Goal: Task Accomplishment & Management: Use online tool/utility

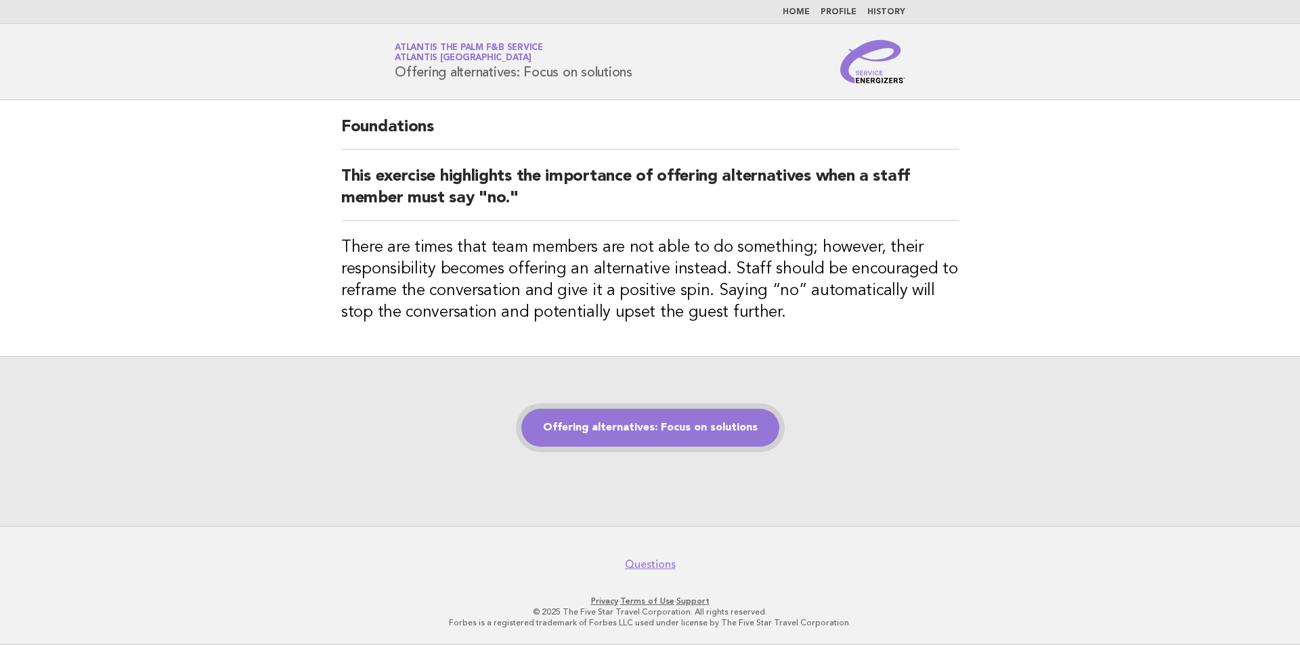
click at [612, 417] on link "Offering alternatives: Focus on solutions" at bounding box center [651, 428] width 258 height 38
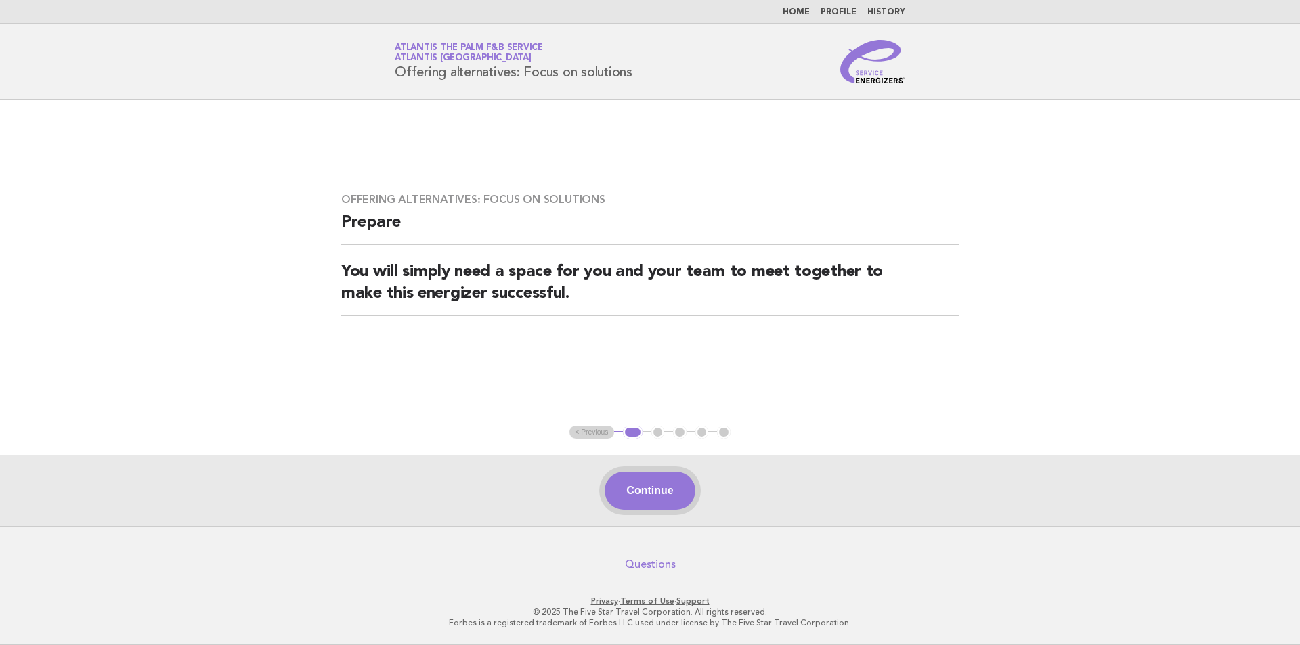
click at [653, 492] on button "Continue" at bounding box center [650, 491] width 90 height 38
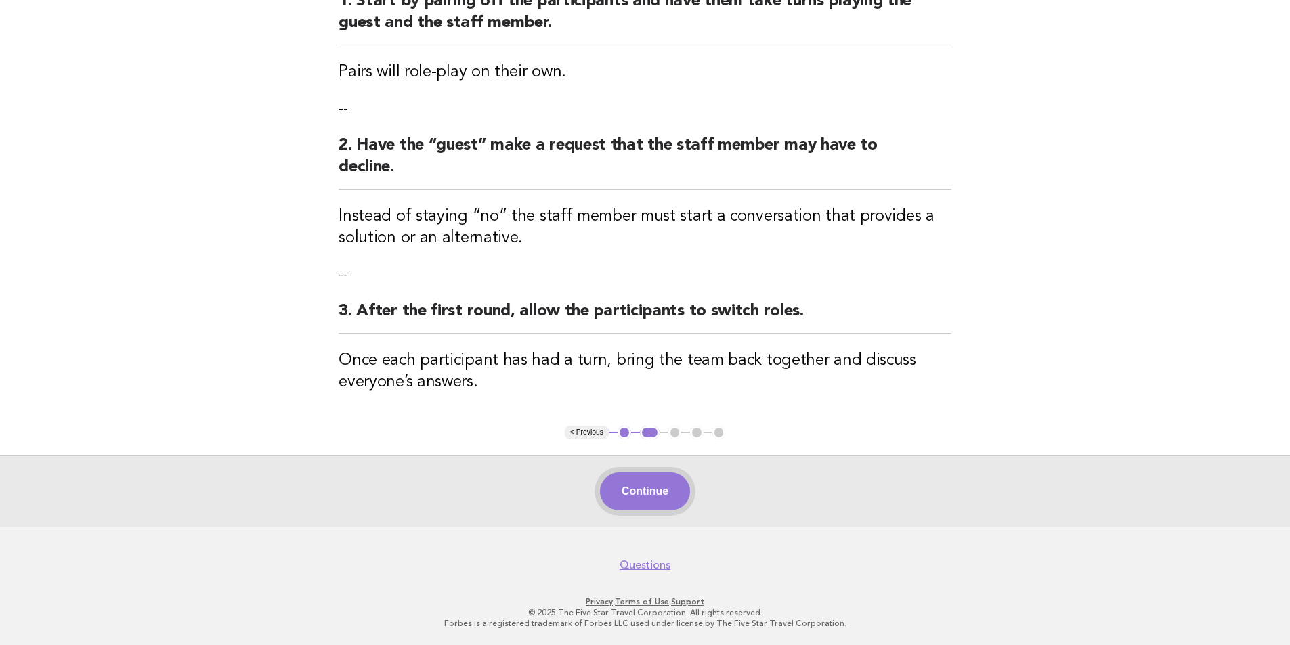
click at [668, 492] on button "Continue" at bounding box center [645, 492] width 90 height 38
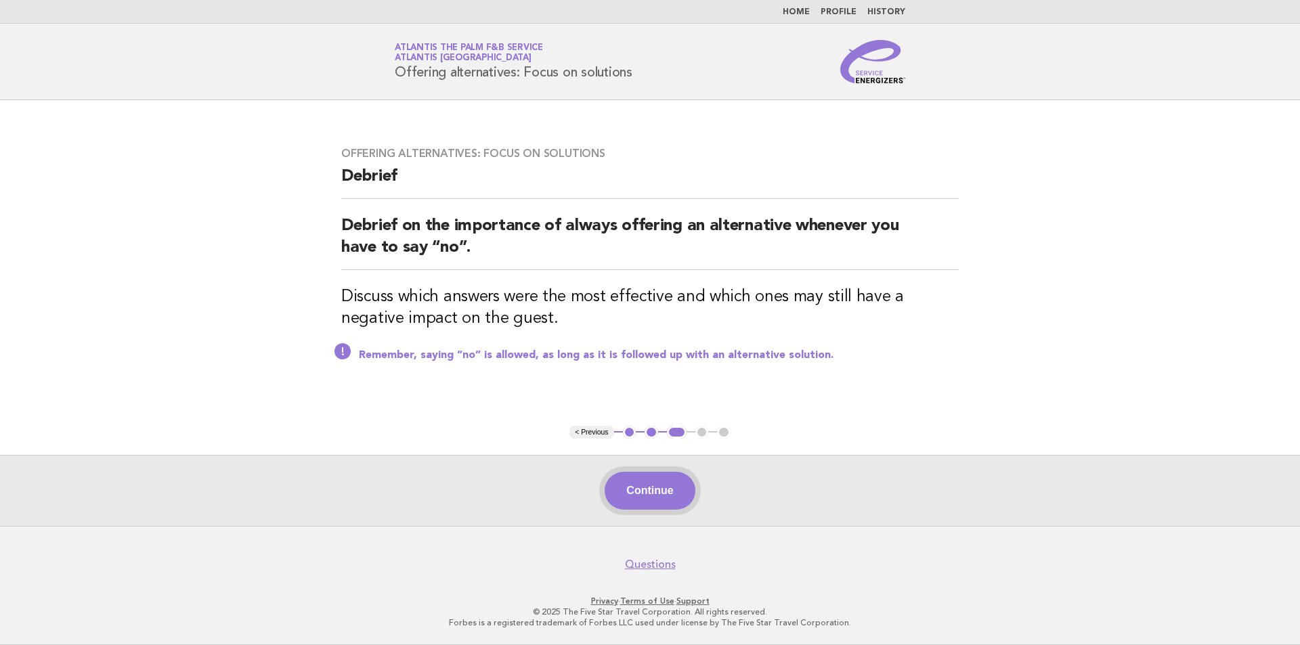
click at [666, 485] on button "Continue" at bounding box center [650, 491] width 90 height 38
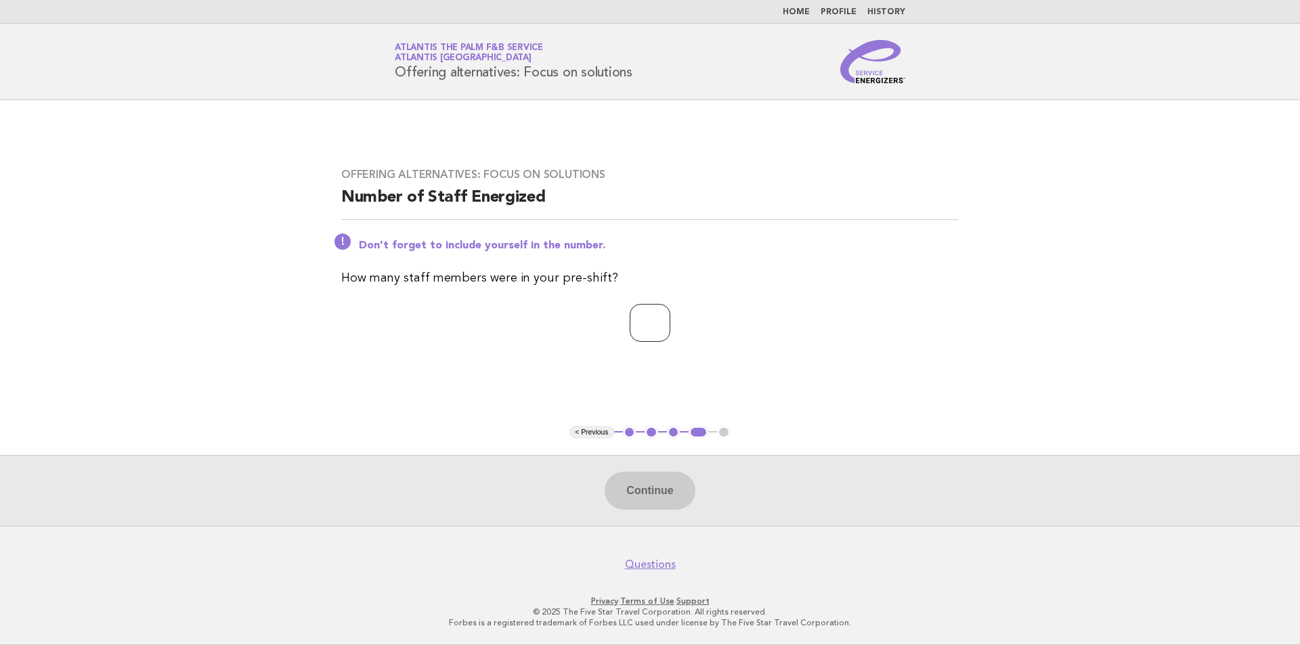
click at [654, 321] on input "number" at bounding box center [650, 323] width 41 height 38
type input "**"
drag, startPoint x: 653, startPoint y: 486, endPoint x: 733, endPoint y: 449, distance: 88.8
click at [658, 487] on button "Continue" at bounding box center [650, 491] width 90 height 38
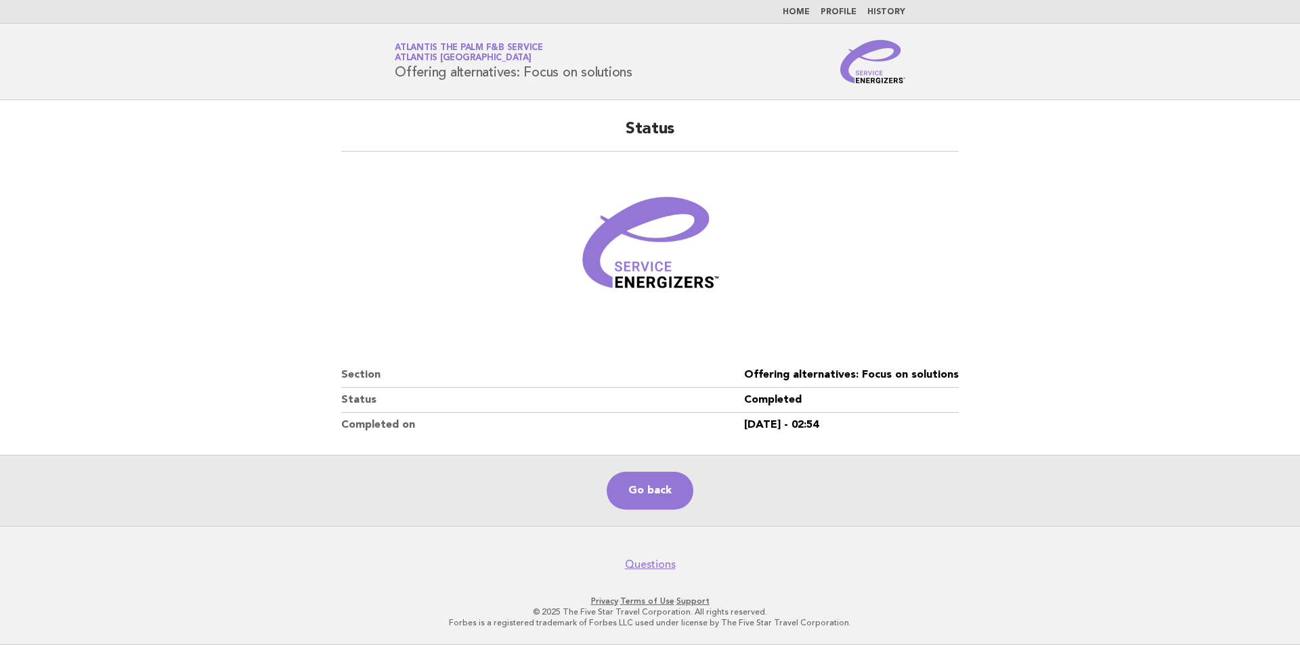
drag, startPoint x: 1090, startPoint y: 199, endPoint x: 640, endPoint y: 282, distance: 457.9
click at [1090, 199] on main "Status Section Offering alternatives: Focus on solutions Status Completed Compl…" at bounding box center [650, 313] width 1300 height 426
click at [881, 133] on h2 "Status" at bounding box center [650, 135] width 618 height 33
